Goal: Transaction & Acquisition: Purchase product/service

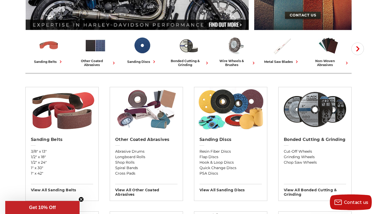
scroll to position [110, 0]
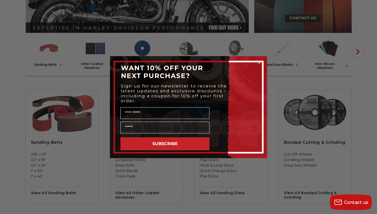
click at [11, 123] on div "Close dialog WANT 10% OFF YOUR NEXT PURCHASE? Sign up for our newsletter to rec…" at bounding box center [188, 107] width 377 height 214
click at [259, 63] on icon "Close dialog" at bounding box center [259, 63] width 2 height 2
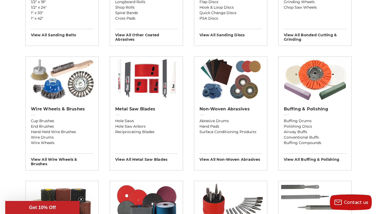
scroll to position [268, 0]
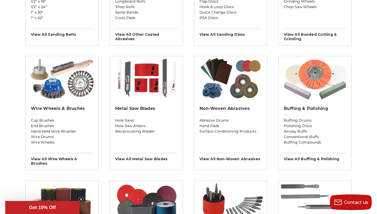
click at [316, 79] on img at bounding box center [315, 78] width 68 height 44
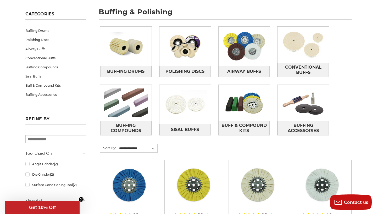
scroll to position [73, 0]
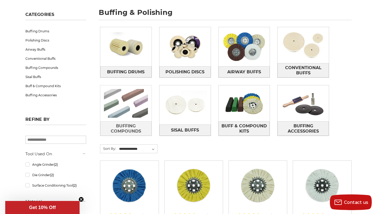
click at [126, 106] on img at bounding box center [125, 104] width 51 height 36
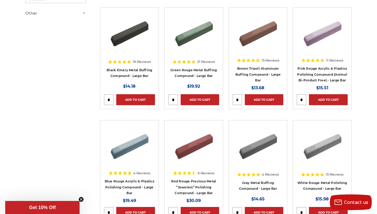
scroll to position [109, 0]
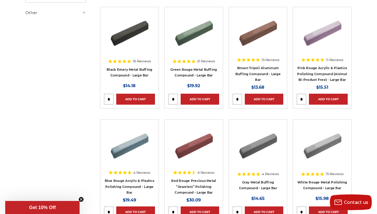
click at [174, 101] on input "tel" at bounding box center [172, 99] width 9 height 10
type input "*"
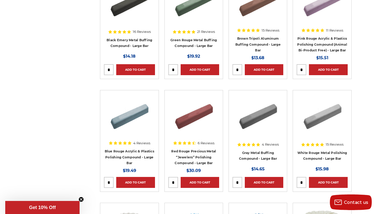
scroll to position [156, 0]
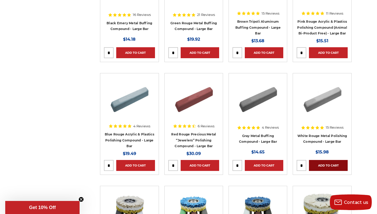
click at [322, 165] on link "Add to Cart" at bounding box center [328, 165] width 38 height 11
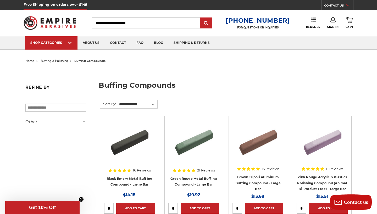
scroll to position [0, 0]
click at [349, 21] on icon at bounding box center [349, 20] width 6 height 6
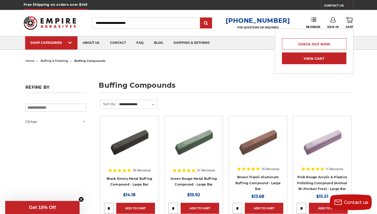
click at [320, 61] on link "View Cart" at bounding box center [314, 59] width 64 height 12
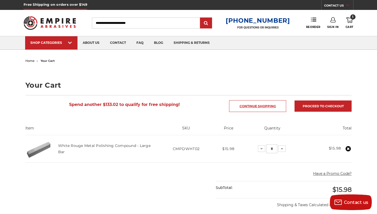
click at [250, 105] on link "Continue Shopping" at bounding box center [257, 106] width 57 height 12
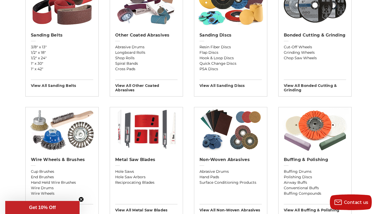
scroll to position [216, 0]
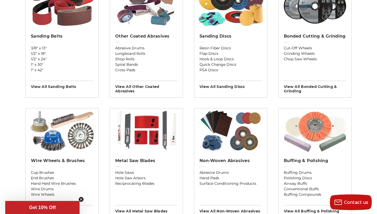
click at [311, 129] on img at bounding box center [315, 131] width 68 height 44
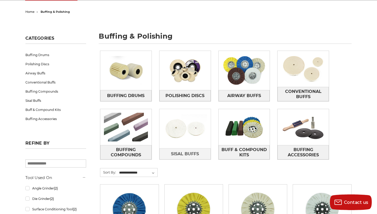
scroll to position [58, 0]
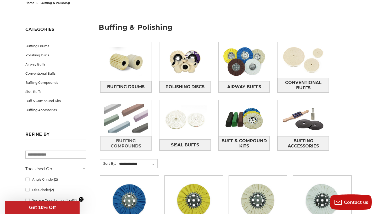
click at [124, 117] on img at bounding box center [125, 118] width 51 height 36
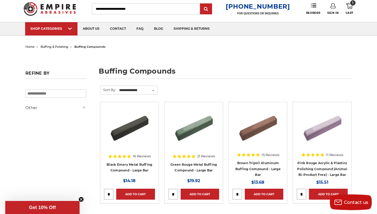
scroll to position [41, 0]
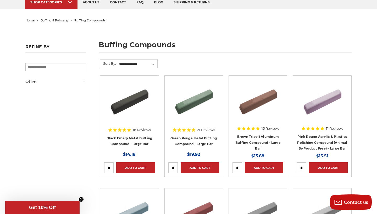
click at [174, 170] on input "tel" at bounding box center [172, 168] width 9 height 10
type input "*"
click at [173, 151] on div "Now: $19.92" at bounding box center [193, 154] width 51 height 7
click at [194, 169] on link "Add to Cart" at bounding box center [199, 168] width 38 height 11
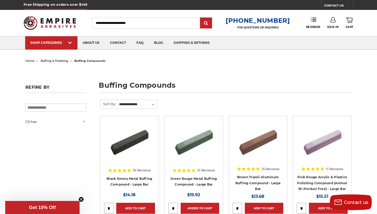
click at [349, 19] on icon at bounding box center [349, 20] width 6 height 6
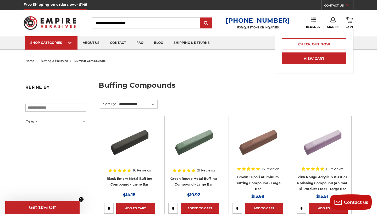
click at [319, 59] on link "View Cart" at bounding box center [314, 59] width 64 height 12
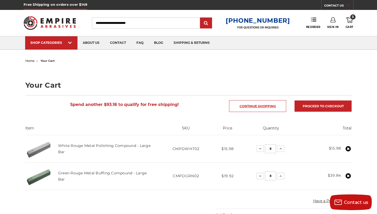
click at [252, 105] on link "Continue Shopping" at bounding box center [257, 106] width 57 height 12
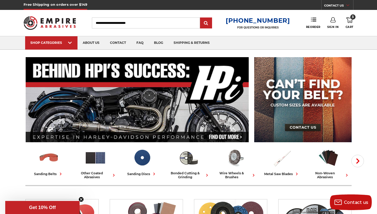
click at [349, 18] on use at bounding box center [349, 20] width 6 height 6
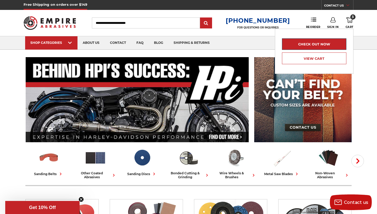
click at [317, 44] on link "Check out now" at bounding box center [314, 44] width 64 height 12
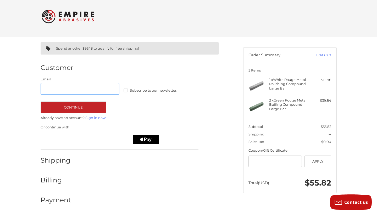
scroll to position [3, 0]
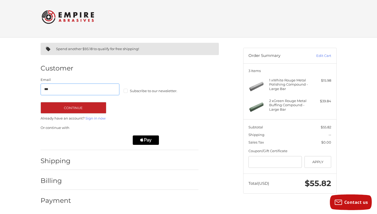
type input "**********"
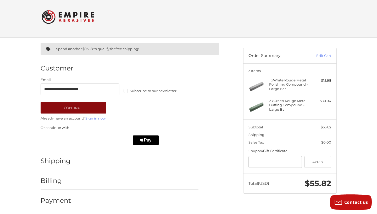
click at [50, 109] on button "Continue" at bounding box center [74, 108] width 66 height 12
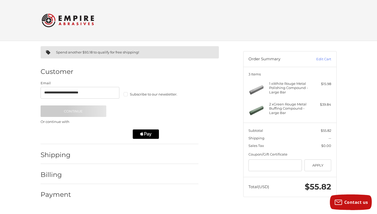
scroll to position [0, 0]
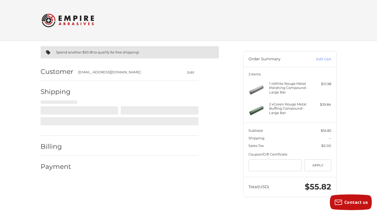
select select "**"
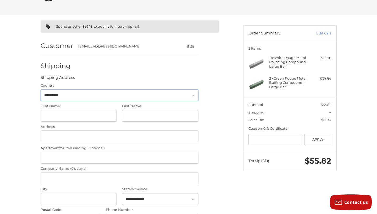
scroll to position [27, 0]
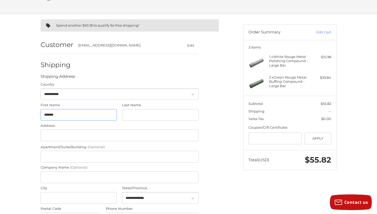
type input "*******"
type input "**********"
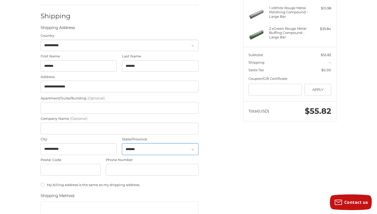
scroll to position [89, 0]
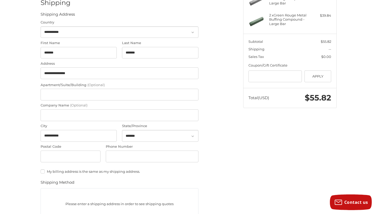
click at [192, 136] on icon at bounding box center [192, 137] width 2 height 2
click at [193, 135] on icon at bounding box center [192, 136] width 5 height 5
click at [192, 135] on icon at bounding box center [192, 136] width 5 height 5
select select "**"
type input "*****"
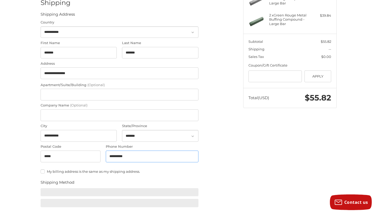
type input "**********"
click at [232, 142] on div "**********" at bounding box center [138, 125] width 202 height 347
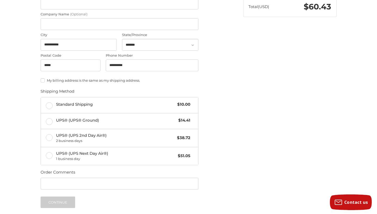
scroll to position [181, 0]
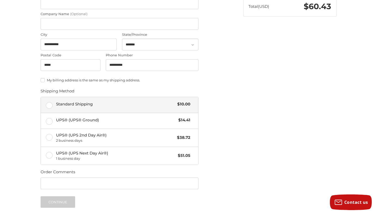
click at [49, 104] on label "Standard Shipping $10.00" at bounding box center [119, 105] width 157 height 16
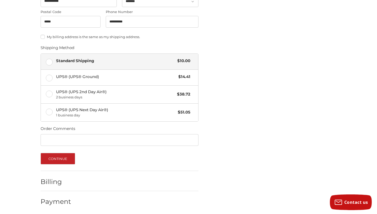
scroll to position [224, 0]
click at [62, 156] on button "Continue" at bounding box center [58, 160] width 35 height 12
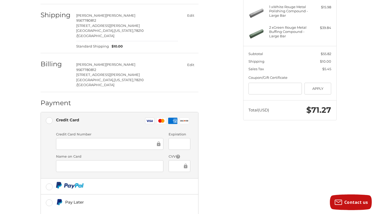
scroll to position [78, 0]
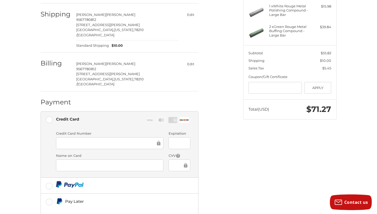
click at [217, 159] on ol "Customer rmedrano@mustardseedsa.org Edit Shipping Roberto Medrano 9567780812 30…" at bounding box center [130, 119] width 178 height 272
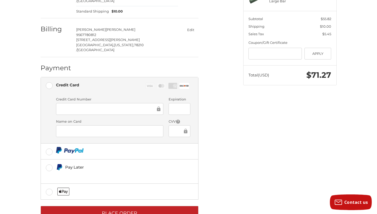
scroll to position [116, 0]
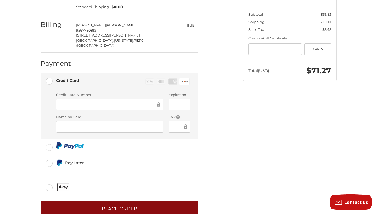
click at [133, 202] on button "Place Order" at bounding box center [120, 209] width 158 height 14
